Goal: Task Accomplishment & Management: Manage account settings

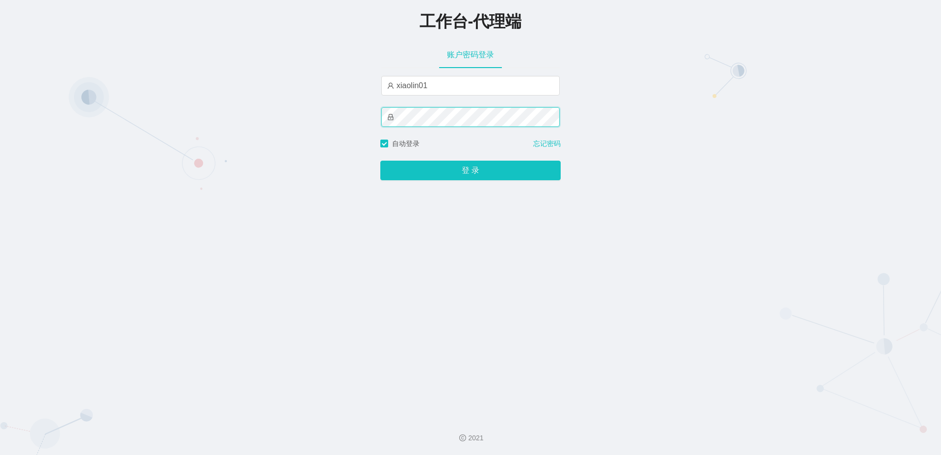
click at [380, 161] on button "登 录" at bounding box center [470, 171] width 180 height 20
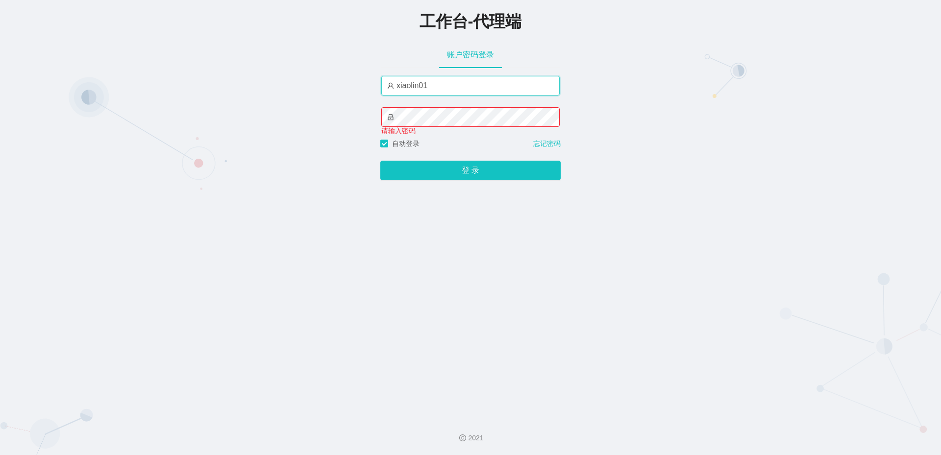
click at [427, 88] on input "xiaolin01" at bounding box center [470, 86] width 178 height 20
type input "xiaolin1"
click at [380, 161] on button "登 录" at bounding box center [470, 171] width 180 height 20
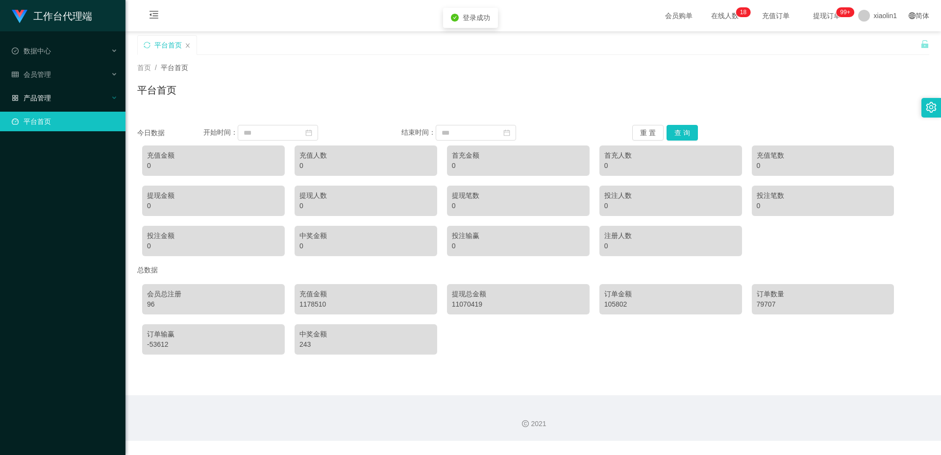
click at [64, 103] on div "产品管理" at bounding box center [62, 98] width 125 height 20
click at [36, 85] on li "会员管理" at bounding box center [62, 76] width 125 height 22
click at [36, 95] on span "产品管理" at bounding box center [31, 98] width 39 height 8
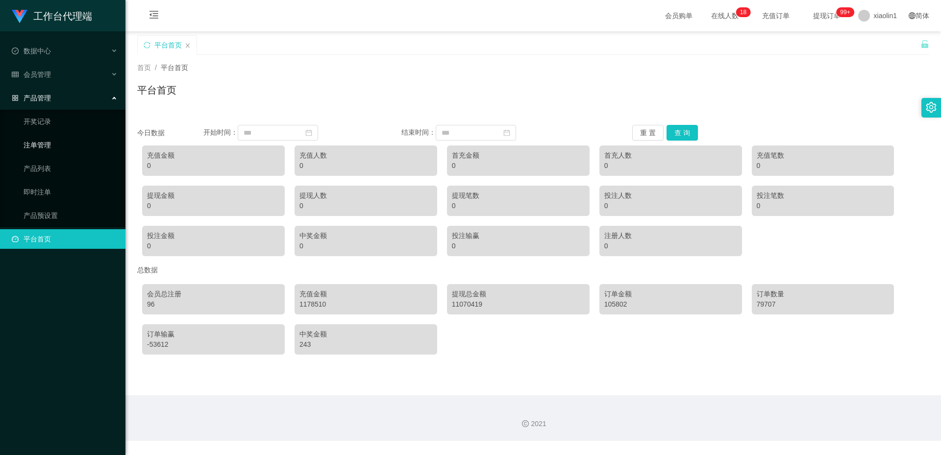
click at [42, 149] on link "注单管理" at bounding box center [71, 145] width 94 height 20
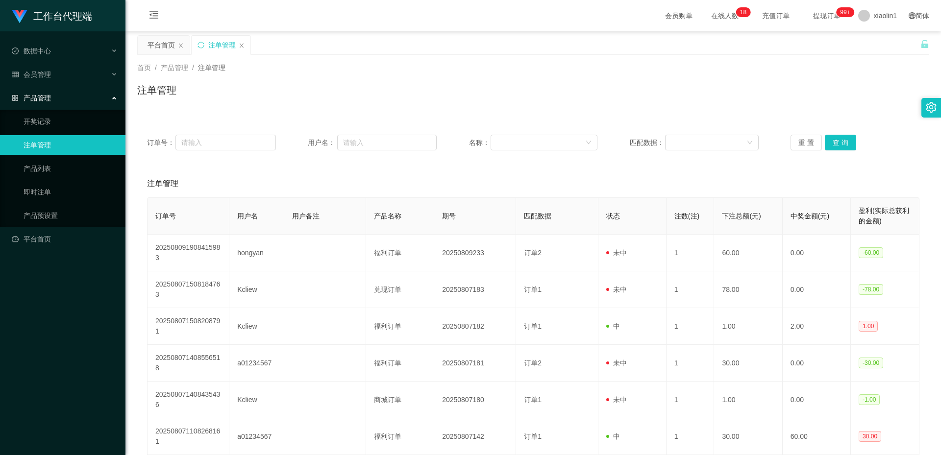
click at [403, 159] on div "订单号： 用户名： 名称： 匹配数据： 重 置 查 询" at bounding box center [533, 142] width 792 height 35
click at [376, 146] on input "text" at bounding box center [386, 143] width 99 height 16
paste input "[URL][DOMAIN_NAME]"
type input "h"
paste input "0174450601"
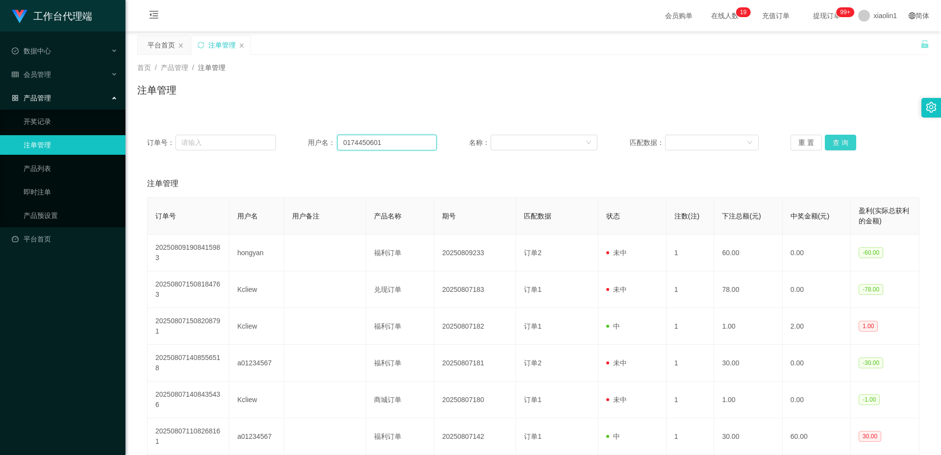
type input "0174450601"
click at [838, 140] on button "查 询" at bounding box center [840, 143] width 31 height 16
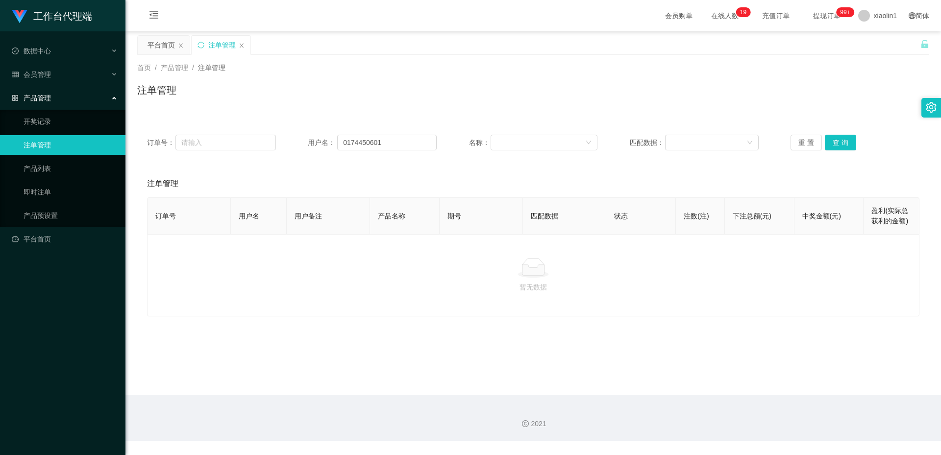
click at [818, 144] on div "重 置 查 询" at bounding box center [854, 143] width 129 height 16
click at [825, 144] on button "查 询" at bounding box center [840, 143] width 31 height 16
click at [826, 144] on div "重 置 查 询" at bounding box center [854, 143] width 129 height 16
click at [826, 144] on button "查 询" at bounding box center [846, 143] width 42 height 16
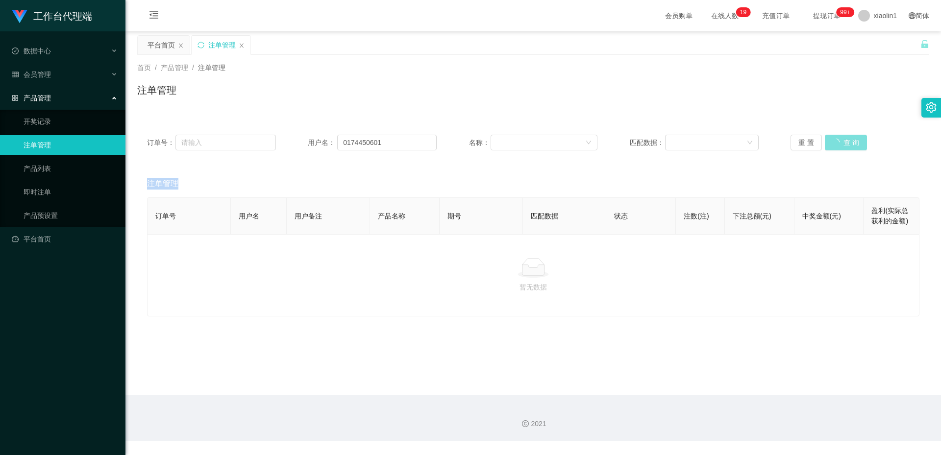
click at [826, 144] on div "重 置 查 询" at bounding box center [854, 143] width 129 height 16
click at [826, 144] on button "查 询" at bounding box center [846, 143] width 42 height 16
click at [805, 135] on button "重 置" at bounding box center [805, 143] width 31 height 16
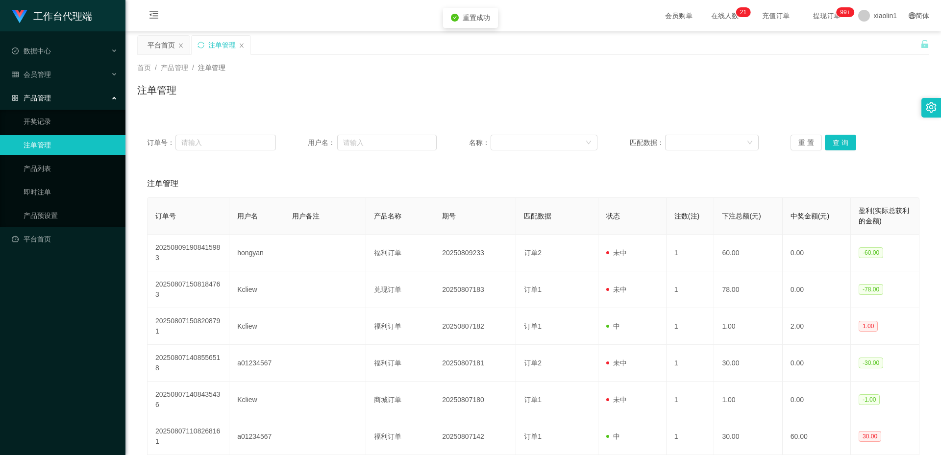
click at [214, 71] on span "注单管理" at bounding box center [211, 68] width 27 height 8
click at [185, 64] on span "产品管理" at bounding box center [174, 68] width 27 height 8
click at [181, 66] on span "产品管理" at bounding box center [174, 68] width 27 height 8
click at [262, 107] on div "首页 / 产品管理 / 注单管理 / 注单管理" at bounding box center [532, 84] width 815 height 58
drag, startPoint x: 36, startPoint y: 192, endPoint x: 190, endPoint y: 167, distance: 156.0
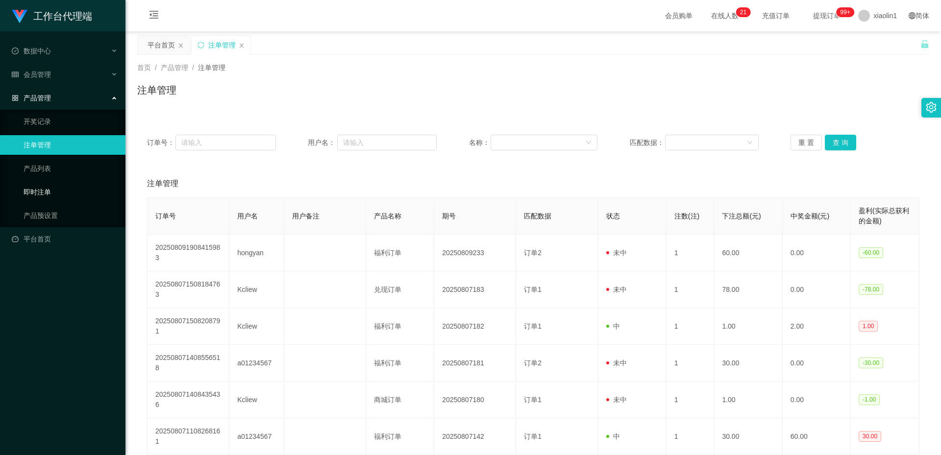
click at [37, 191] on link "即时注单" at bounding box center [71, 192] width 94 height 20
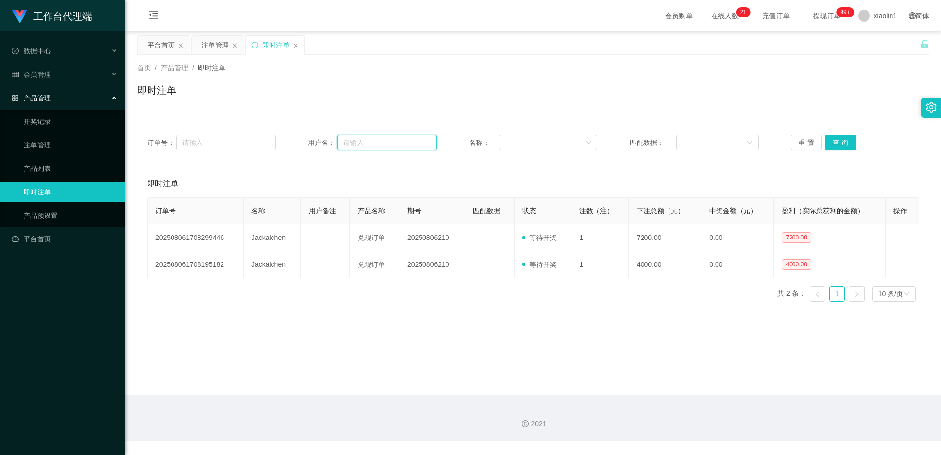
click at [411, 143] on input "text" at bounding box center [386, 143] width 99 height 16
paste input "0174450601"
type input "0174450601"
click at [831, 144] on button "查 询" at bounding box center [840, 143] width 31 height 16
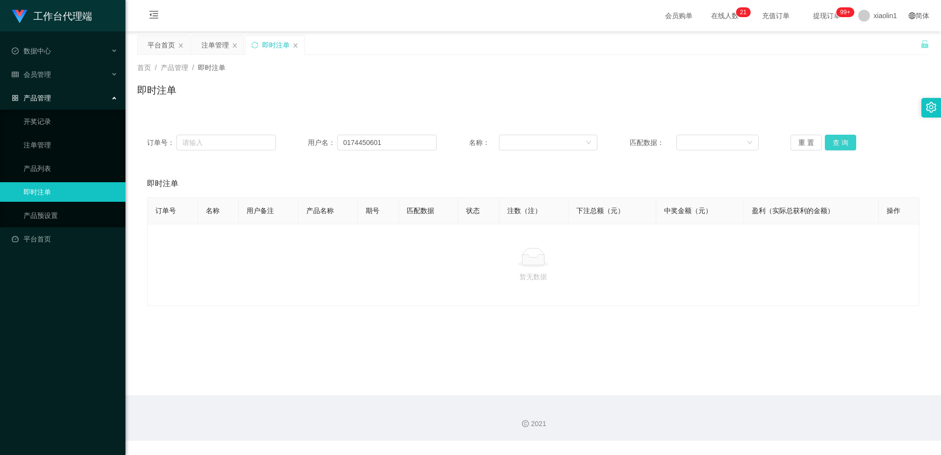
click at [831, 144] on button "查 询" at bounding box center [840, 143] width 31 height 16
click at [54, 71] on div "会员管理" at bounding box center [62, 75] width 125 height 20
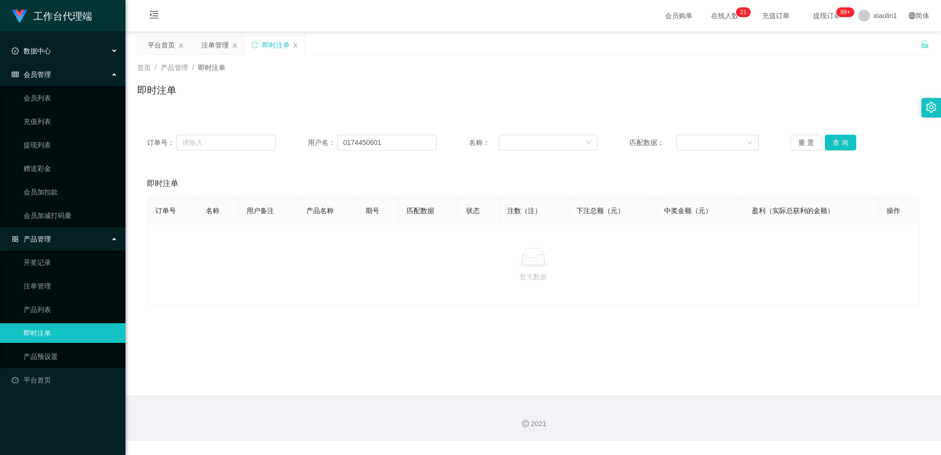
click at [76, 48] on div "数据中心" at bounding box center [62, 51] width 125 height 20
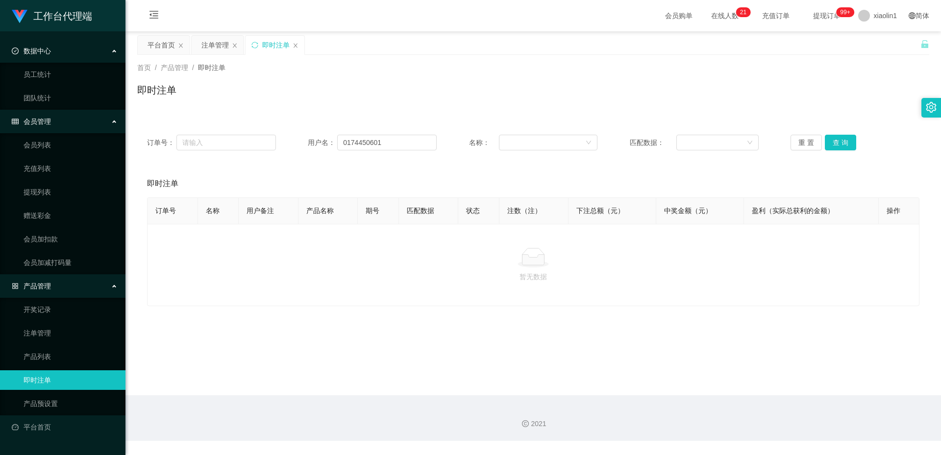
click at [78, 291] on div "产品管理" at bounding box center [62, 286] width 125 height 20
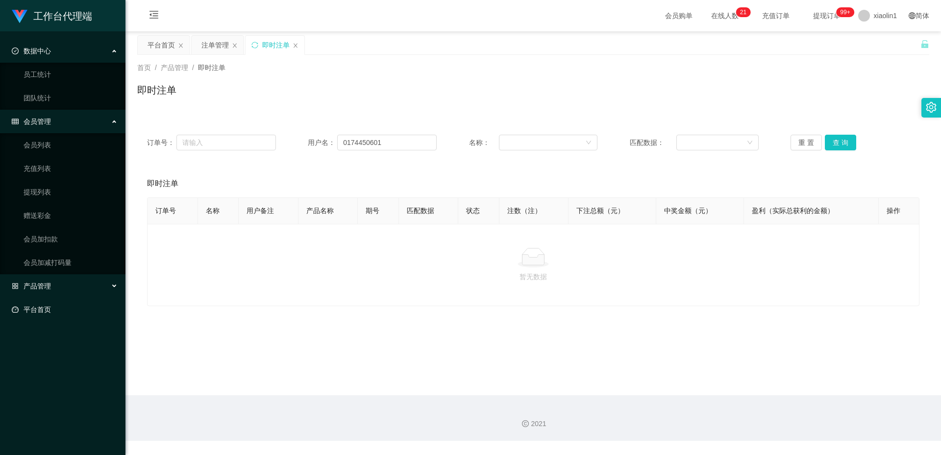
click at [72, 308] on link "平台首页" at bounding box center [65, 310] width 106 height 20
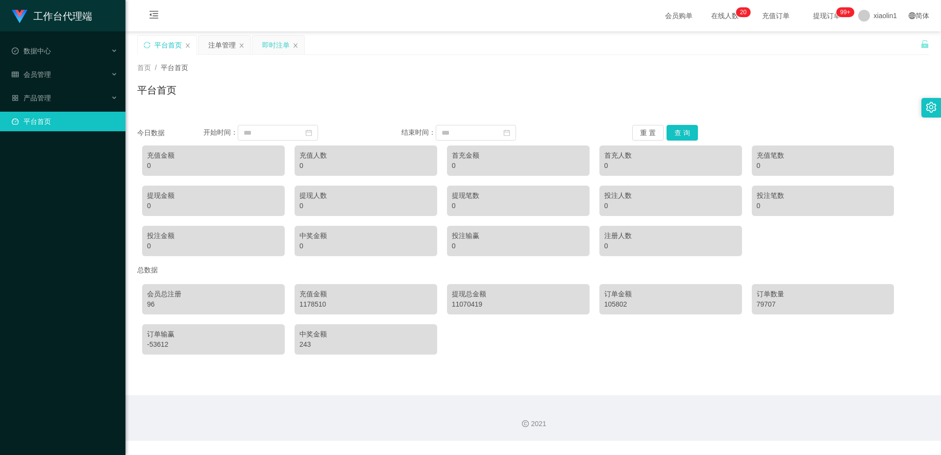
click at [260, 42] on div "即时注单" at bounding box center [278, 45] width 52 height 19
click at [268, 44] on div "即时注单" at bounding box center [275, 45] width 27 height 19
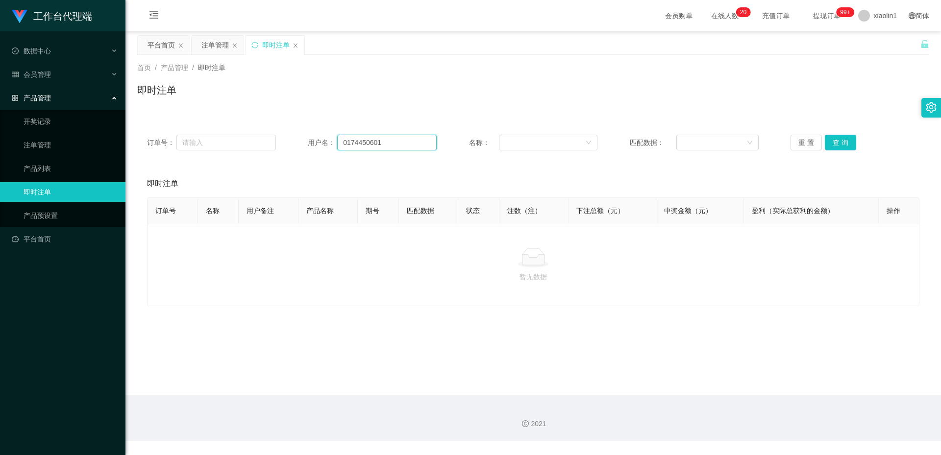
drag, startPoint x: 406, startPoint y: 146, endPoint x: 296, endPoint y: 141, distance: 109.9
click at [276, 146] on div "订单号： 用户名： 0174450601 名称： 匹配数据： 重 置 查 询" at bounding box center [533, 143] width 772 height 16
click at [834, 147] on button "查 询" at bounding box center [840, 143] width 31 height 16
click at [834, 140] on button "查 询" at bounding box center [840, 143] width 31 height 16
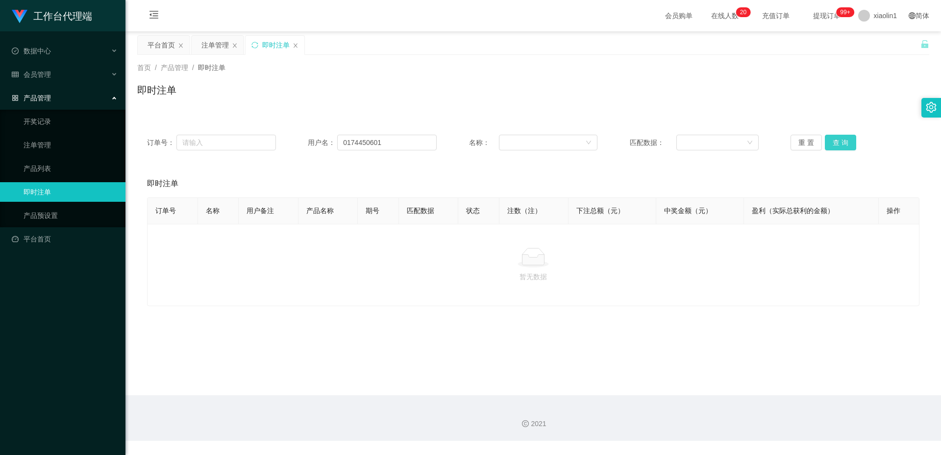
click at [834, 140] on button "查 询" at bounding box center [840, 143] width 31 height 16
click at [52, 141] on link "注单管理" at bounding box center [71, 145] width 94 height 20
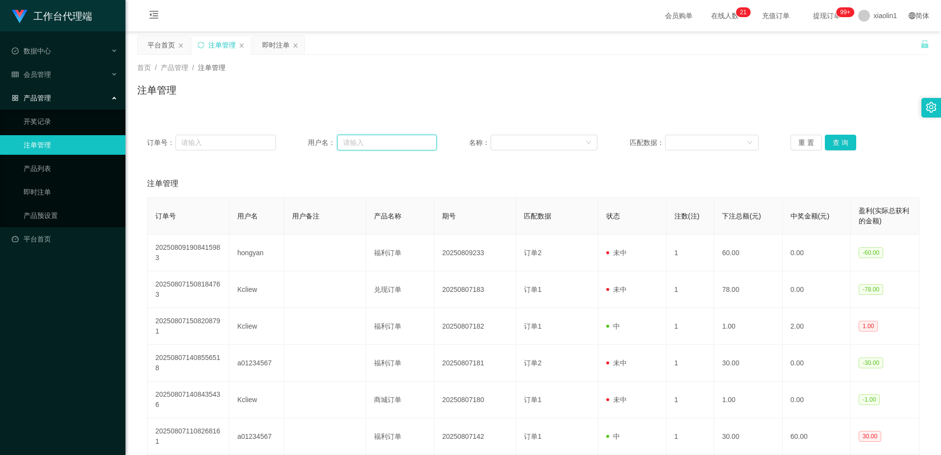
click at [373, 144] on input "text" at bounding box center [386, 143] width 99 height 16
paste input "0174450601"
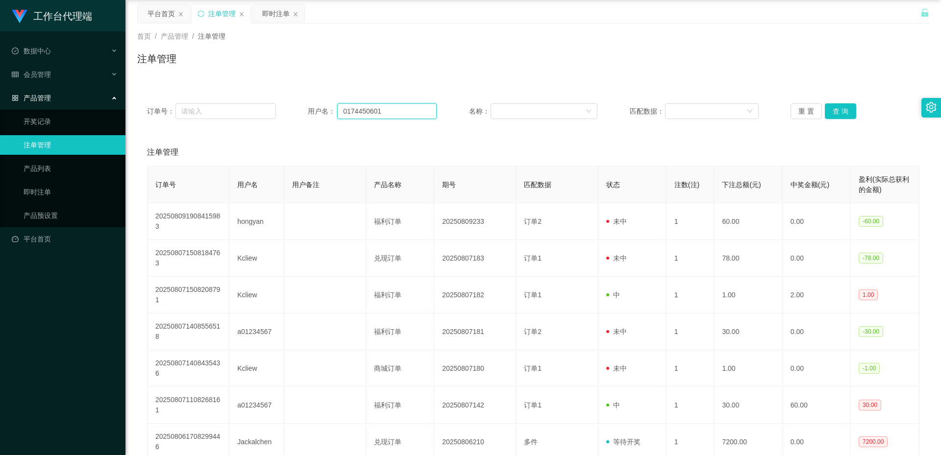
scroll to position [49, 0]
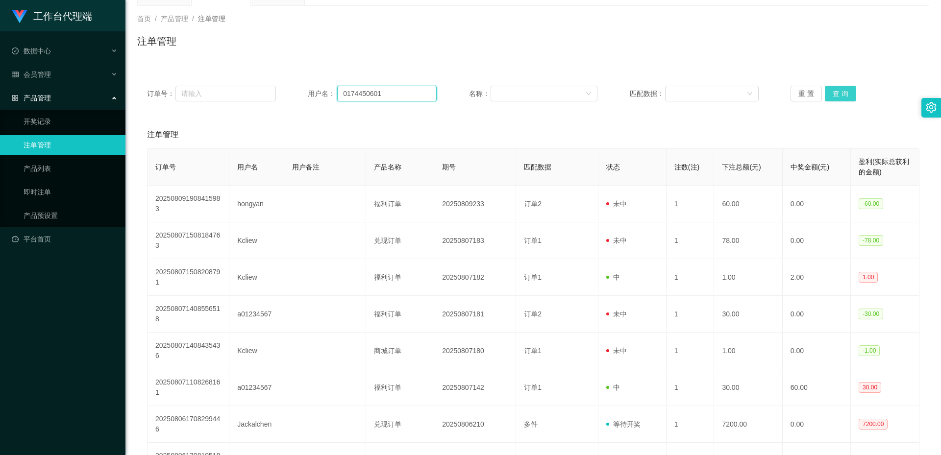
type input "0174450601"
click at [830, 92] on button "查 询" at bounding box center [840, 94] width 31 height 16
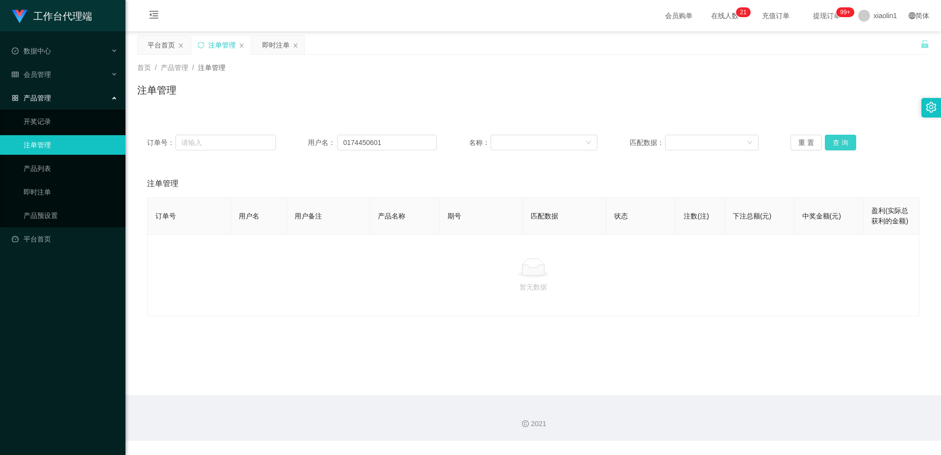
click at [830, 92] on div "注单管理" at bounding box center [533, 94] width 792 height 23
click at [819, 146] on div "重 置 查 询" at bounding box center [854, 143] width 129 height 16
click at [829, 142] on button "查 询" at bounding box center [840, 143] width 31 height 16
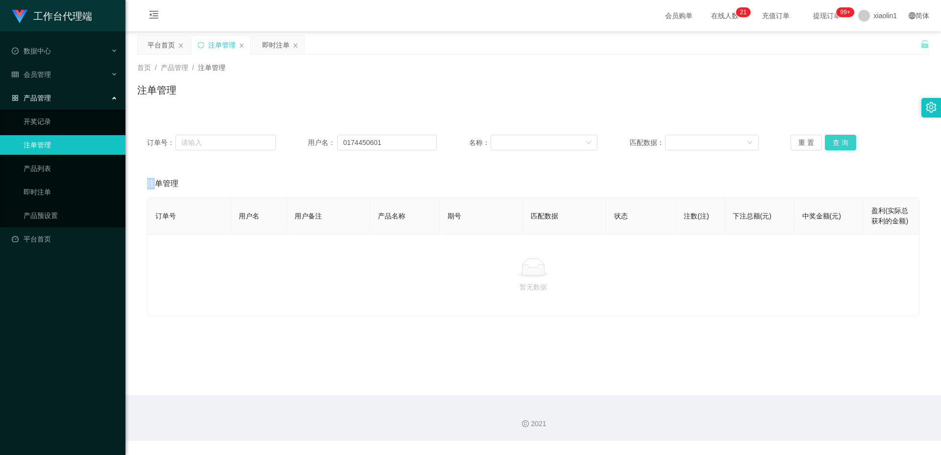
click at [829, 142] on div "重 置 查 询" at bounding box center [854, 143] width 129 height 16
click at [829, 142] on button "查 询" at bounding box center [840, 143] width 31 height 16
click at [809, 140] on button "重 置" at bounding box center [805, 143] width 31 height 16
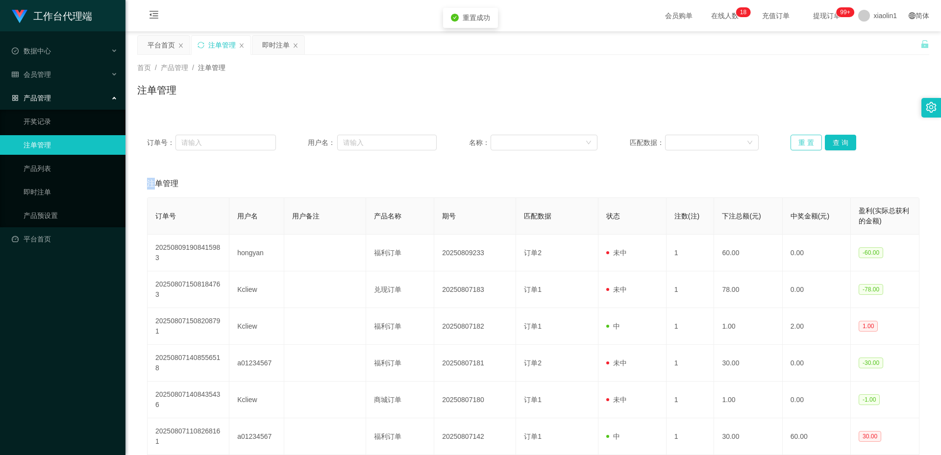
click at [809, 139] on button "重 置" at bounding box center [805, 143] width 31 height 16
drag, startPoint x: 809, startPoint y: 139, endPoint x: 644, endPoint y: 201, distance: 176.5
click at [809, 139] on button "重 置" at bounding box center [805, 143] width 31 height 16
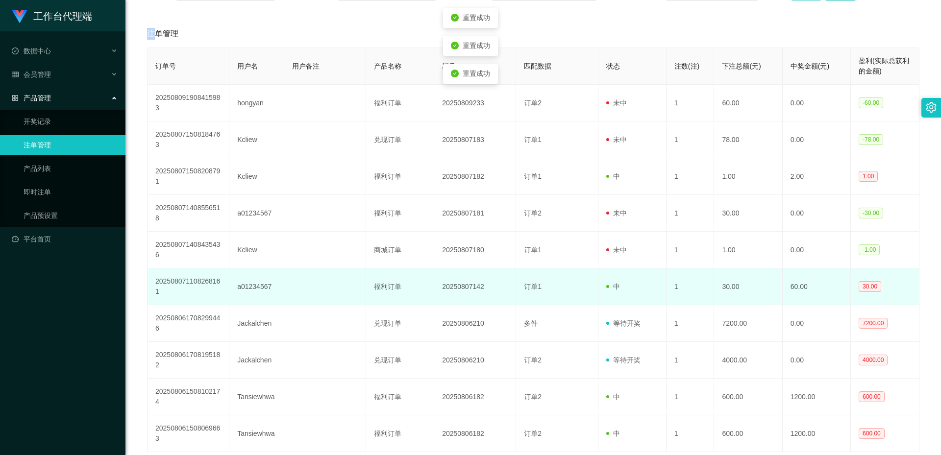
scroll to position [126, 0]
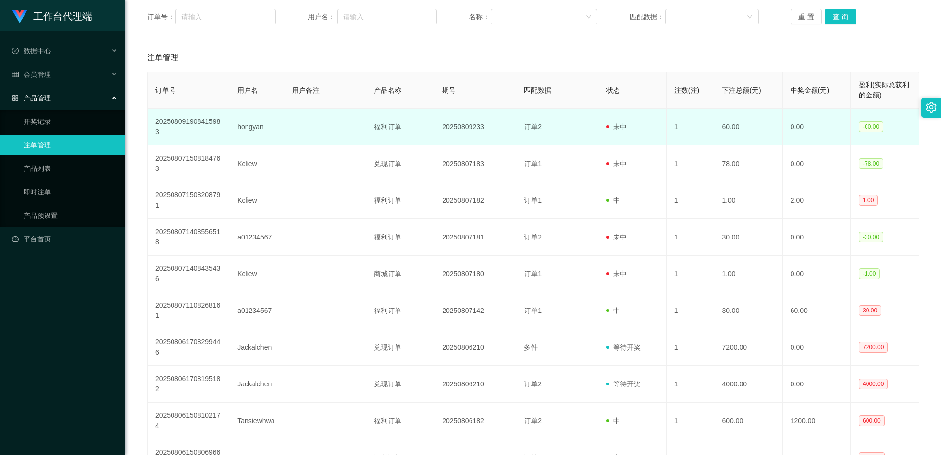
click at [258, 128] on td "hongyan" at bounding box center [256, 127] width 54 height 37
copy td "hongyan"
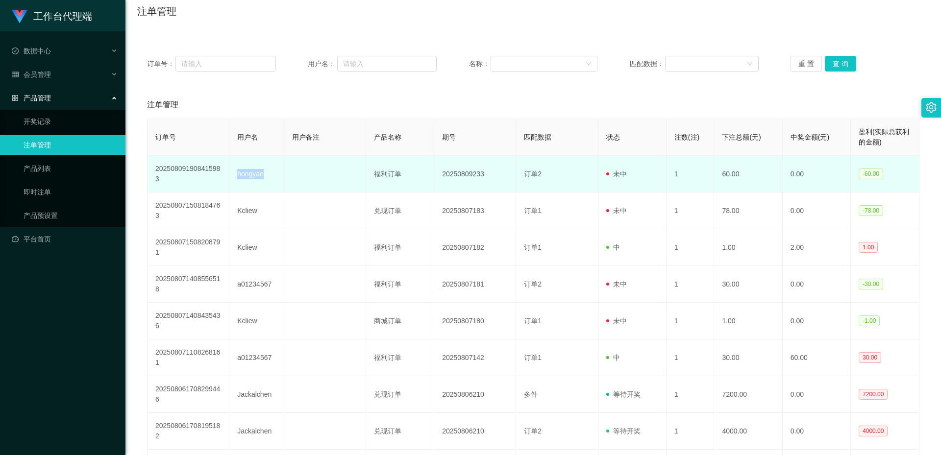
scroll to position [0, 0]
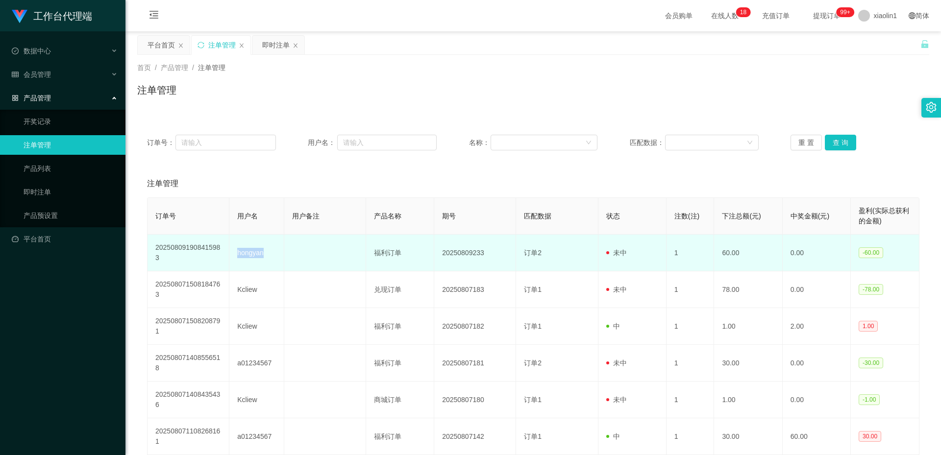
click at [249, 257] on td "hongyan" at bounding box center [256, 253] width 54 height 37
click at [249, 255] on td "hongyan" at bounding box center [256, 253] width 54 height 37
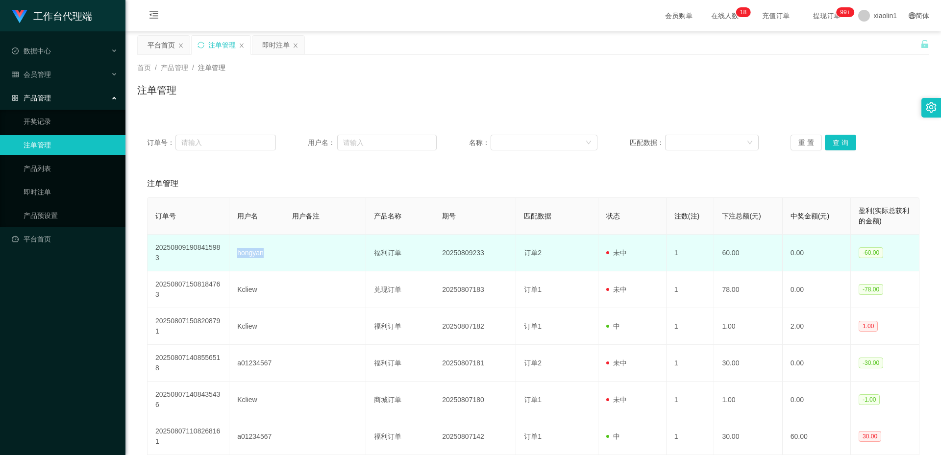
click at [249, 255] on td "hongyan" at bounding box center [256, 253] width 54 height 37
click at [249, 254] on td "hongyan" at bounding box center [256, 253] width 54 height 37
click at [246, 250] on td "hongyan" at bounding box center [256, 253] width 54 height 37
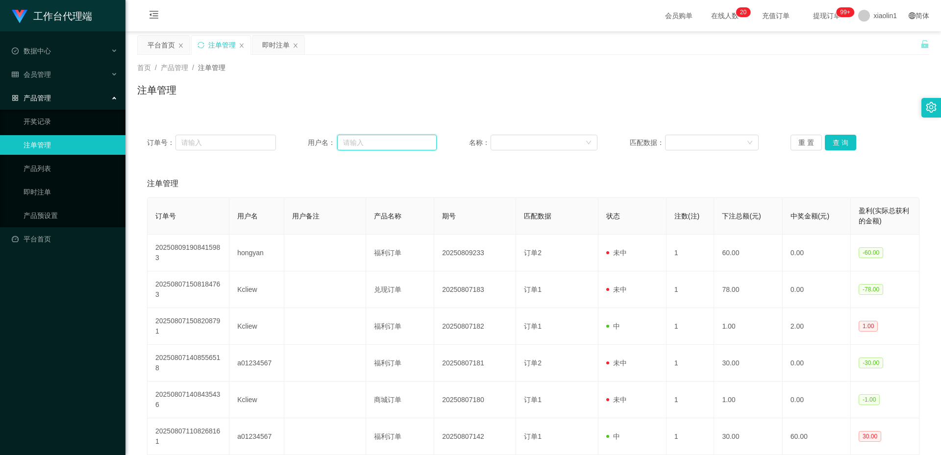
click at [395, 136] on input "text" at bounding box center [386, 143] width 99 height 16
paste input "hongyan"
click at [842, 141] on button "查 询" at bounding box center [840, 143] width 31 height 16
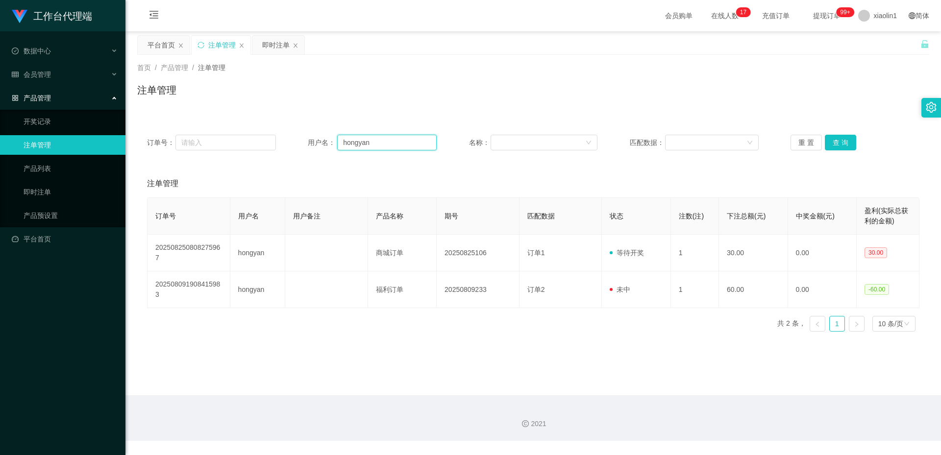
click at [352, 142] on input "hongyan" at bounding box center [386, 143] width 99 height 16
paste input "CHIAKH"
type input "CHIAKH"
click at [845, 147] on button "查 询" at bounding box center [840, 143] width 31 height 16
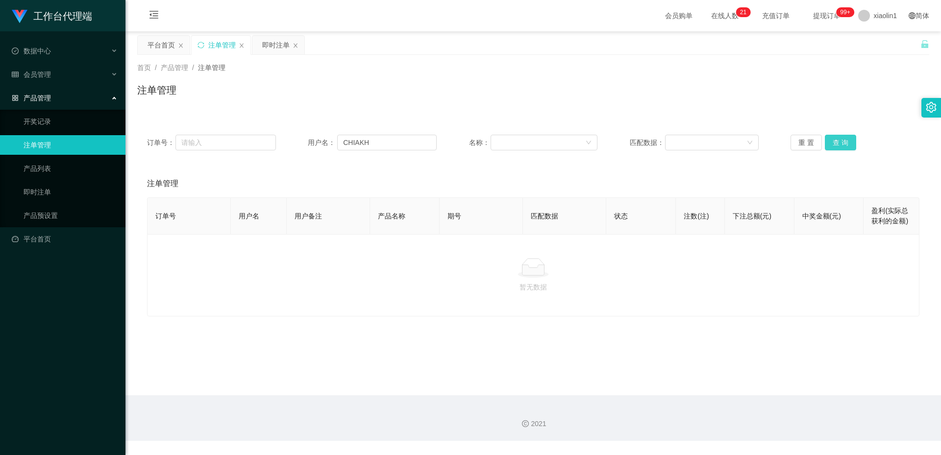
click at [845, 147] on button "查 询" at bounding box center [840, 143] width 31 height 16
click at [827, 142] on button "查 询" at bounding box center [840, 143] width 31 height 16
click at [843, 142] on button "查 询" at bounding box center [840, 143] width 31 height 16
click at [812, 142] on button "重 置" at bounding box center [805, 143] width 31 height 16
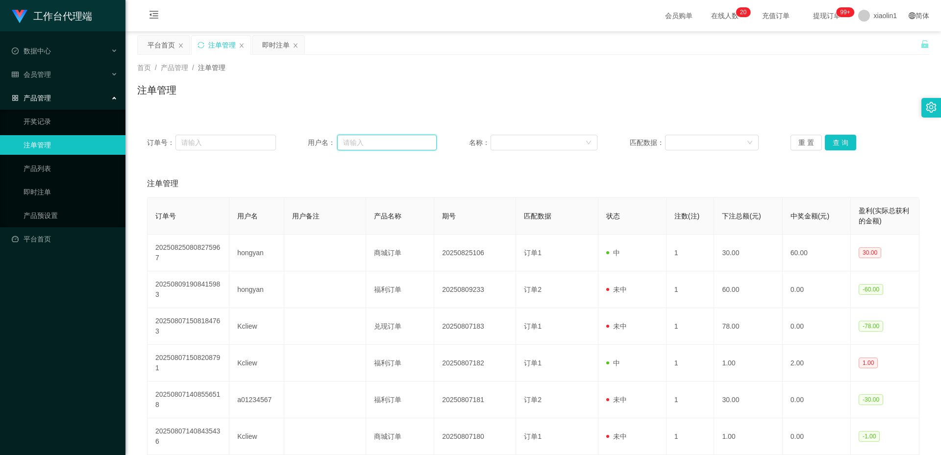
click at [363, 144] on input "text" at bounding box center [386, 143] width 99 height 16
paste input "CHIAKH"
type input "CHIAKH"
click at [841, 142] on button "查 询" at bounding box center [840, 143] width 31 height 16
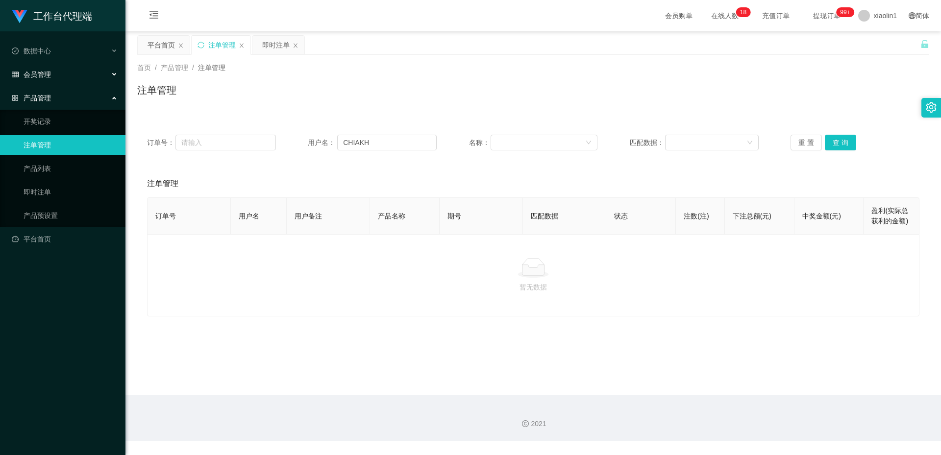
click at [31, 74] on span "会员管理" at bounding box center [31, 75] width 39 height 8
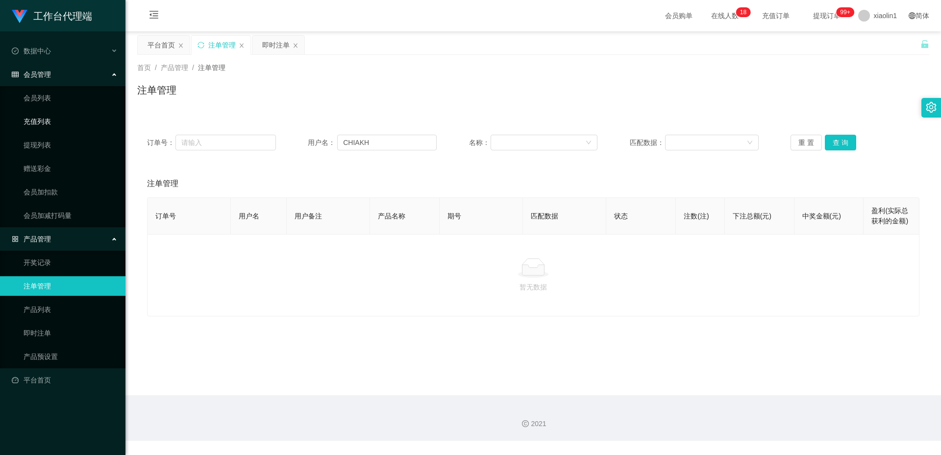
click at [45, 125] on link "充值列表" at bounding box center [71, 122] width 94 height 20
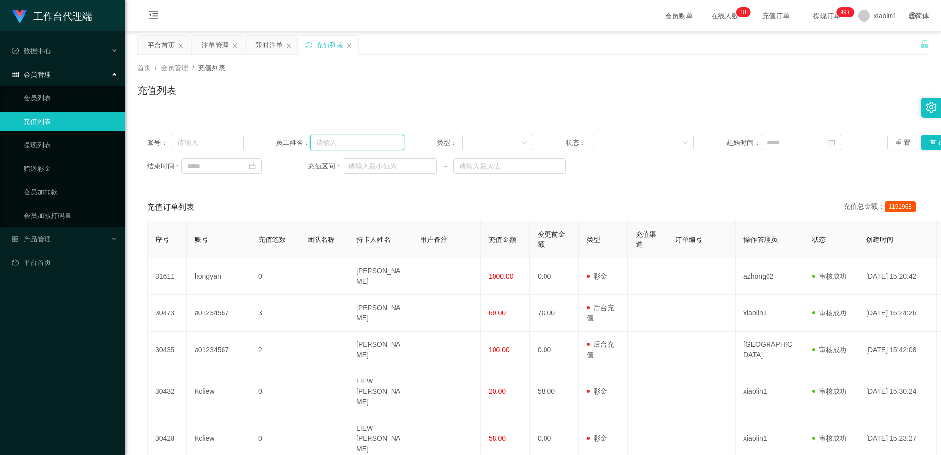
click at [339, 142] on input "text" at bounding box center [357, 143] width 94 height 16
paste input "CHIAKH"
type input "CHIAKH"
click at [930, 146] on button "查 询" at bounding box center [936, 143] width 31 height 16
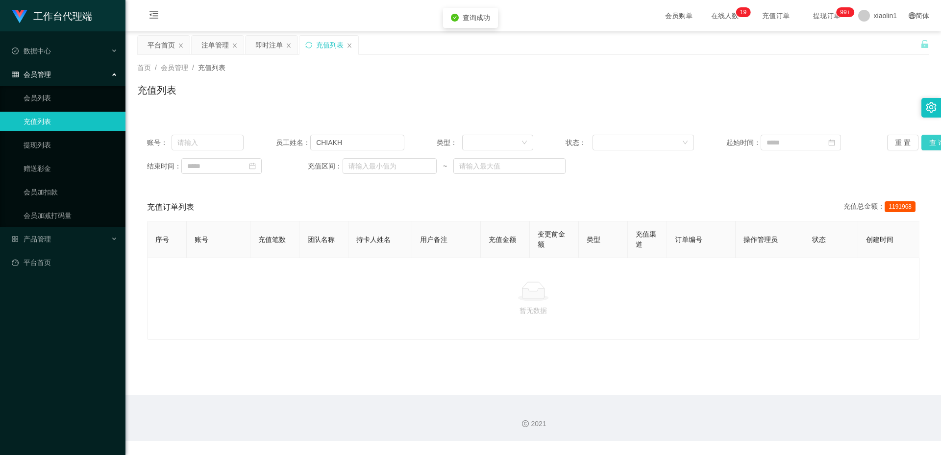
click at [932, 144] on button "查 询" at bounding box center [936, 143] width 31 height 16
click at [930, 145] on button "查 询" at bounding box center [936, 143] width 31 height 16
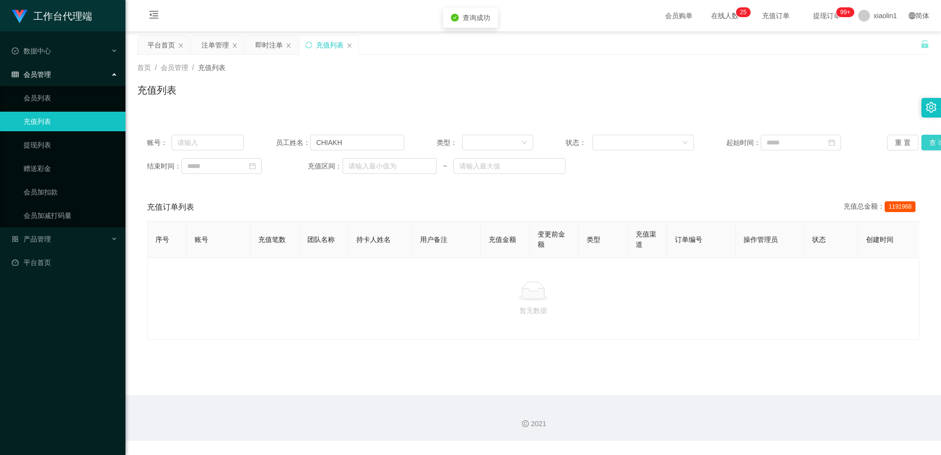
click at [930, 145] on button "查 询" at bounding box center [936, 143] width 31 height 16
click at [215, 42] on div "注单管理" at bounding box center [214, 45] width 27 height 19
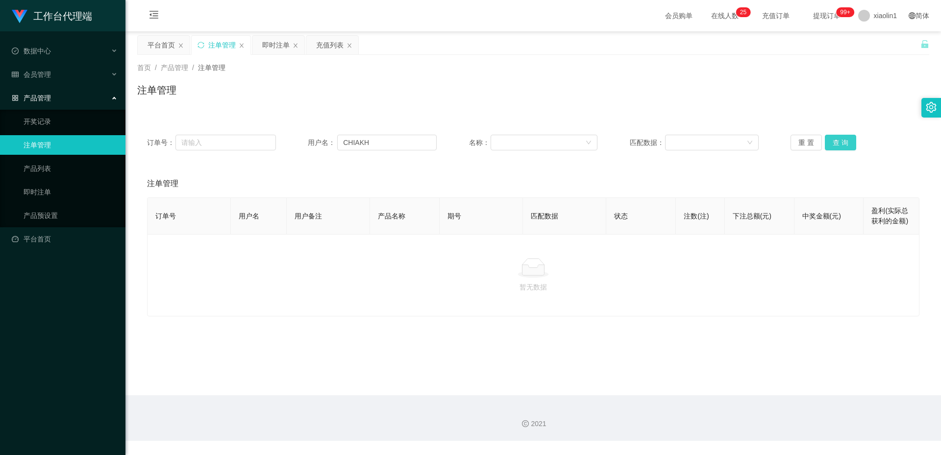
click at [840, 143] on button "查 询" at bounding box center [840, 143] width 31 height 16
click at [877, 145] on div "重 置 查 询" at bounding box center [854, 143] width 129 height 16
click at [871, 44] on span "退出登录" at bounding box center [872, 43] width 27 height 8
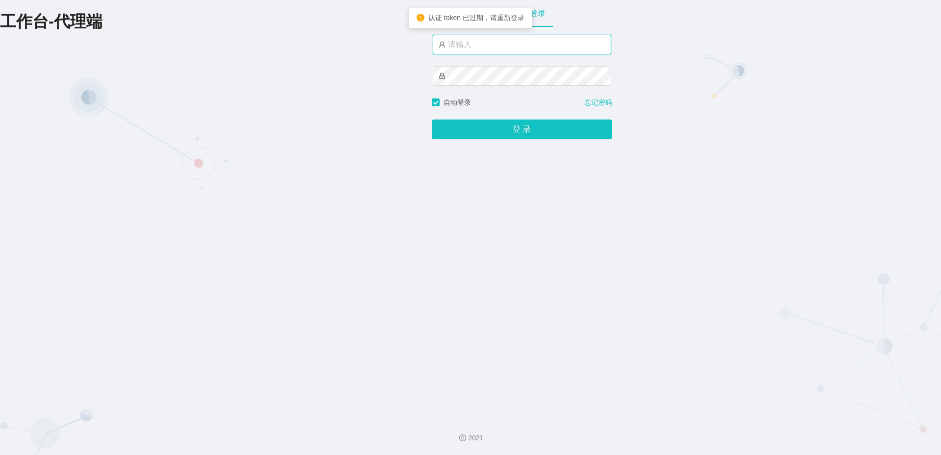
click at [470, 41] on input "text" at bounding box center [522, 45] width 178 height 20
click at [548, 43] on input "text" at bounding box center [522, 45] width 178 height 20
click at [463, 45] on input "text" at bounding box center [522, 45] width 178 height 20
type input "azhong"
